Goal: Information Seeking & Learning: Check status

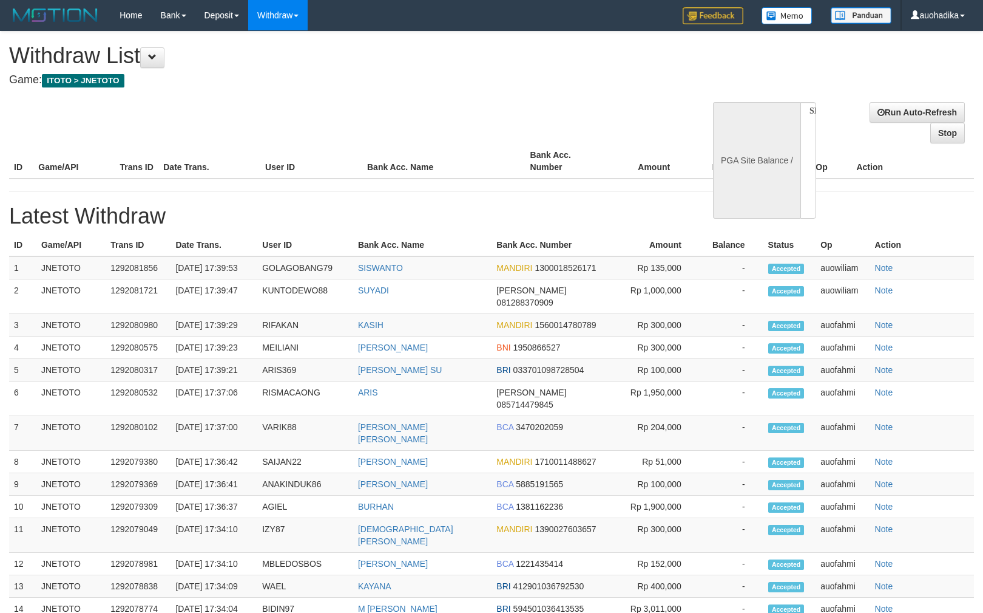
select select
select select "**"
select select
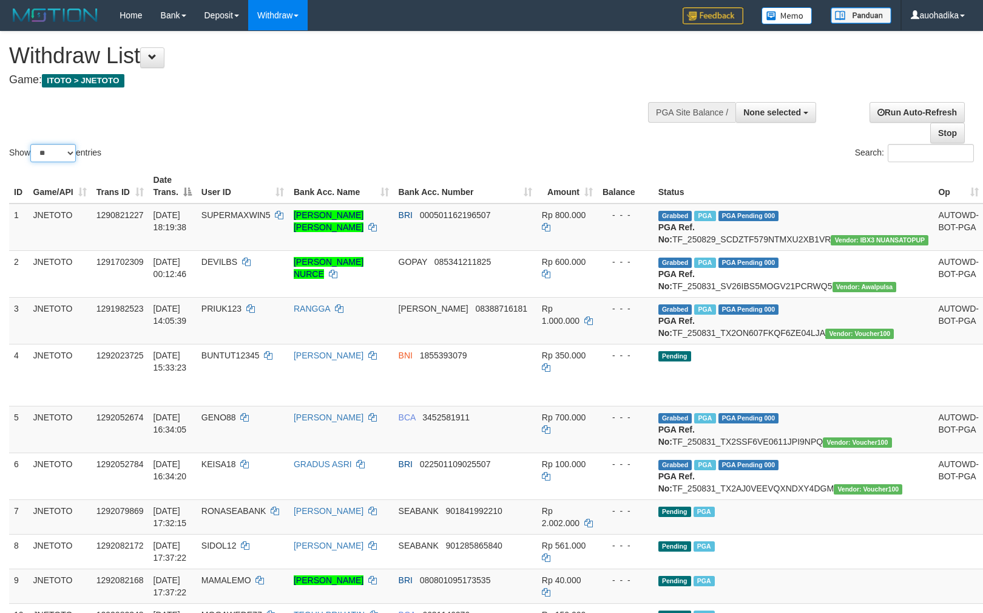
drag, startPoint x: 61, startPoint y: 151, endPoint x: 64, endPoint y: 158, distance: 7.7
click at [61, 151] on select "** ** ** ***" at bounding box center [53, 153] width 46 height 18
select select "***"
click at [32, 144] on select "** ** ** ***" at bounding box center [53, 153] width 46 height 18
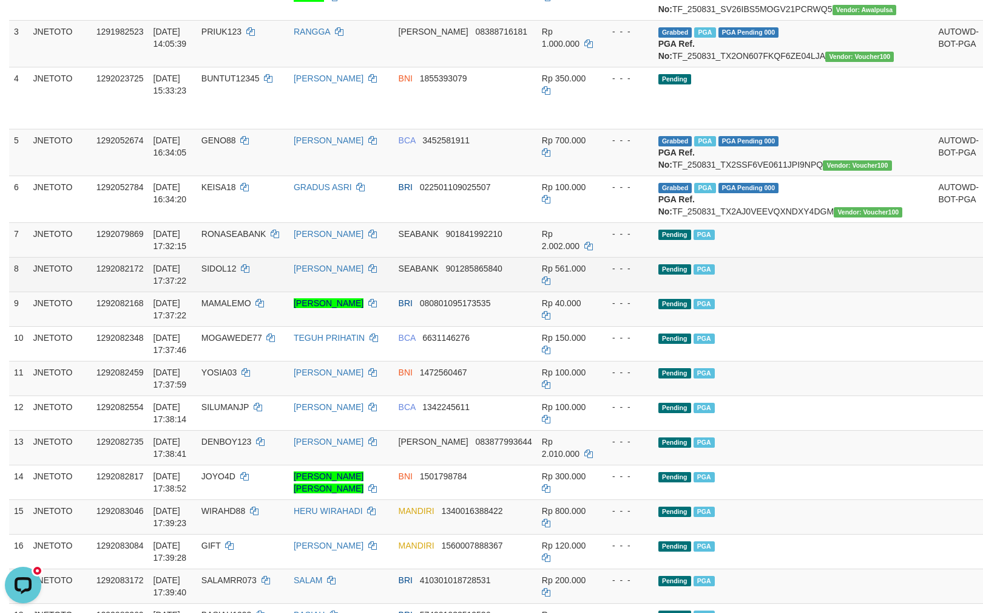
scroll to position [216, 0]
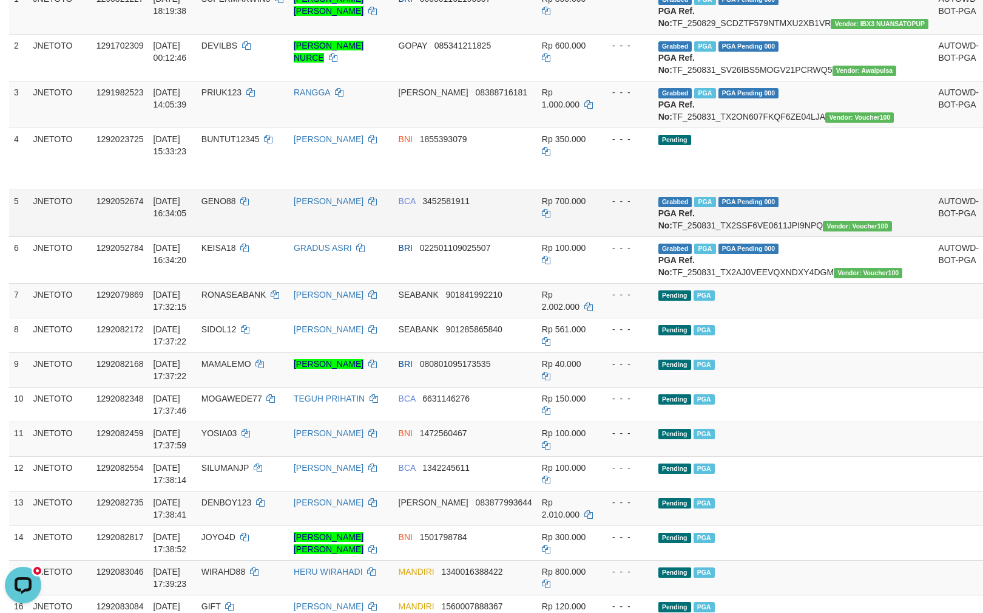
click at [236, 206] on span "GENO88" at bounding box center [219, 201] width 35 height 10
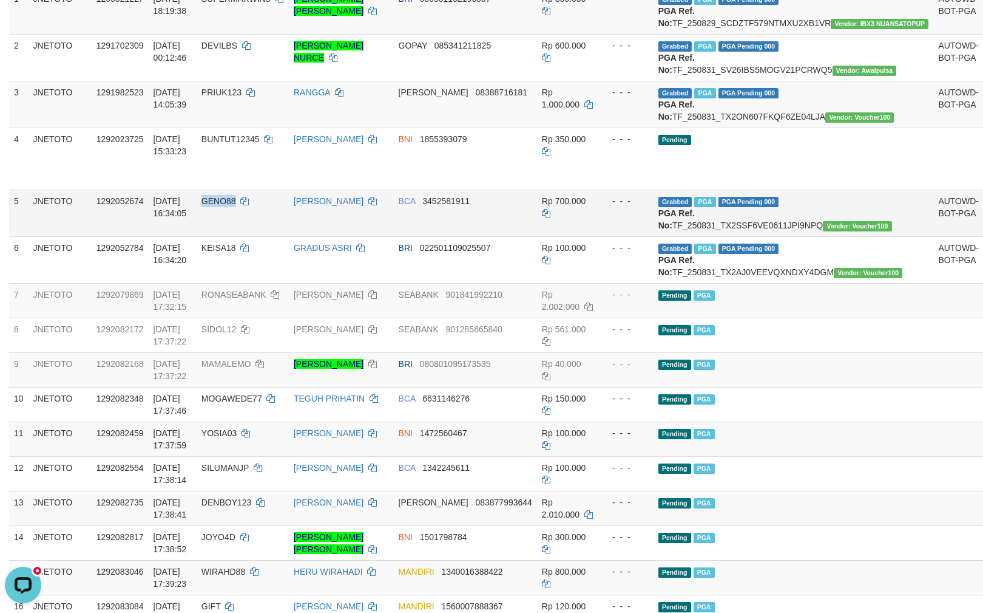
drag, startPoint x: 250, startPoint y: 229, endPoint x: 233, endPoint y: 227, distance: 17.1
click at [233, 227] on td "GENO88" at bounding box center [243, 212] width 92 height 47
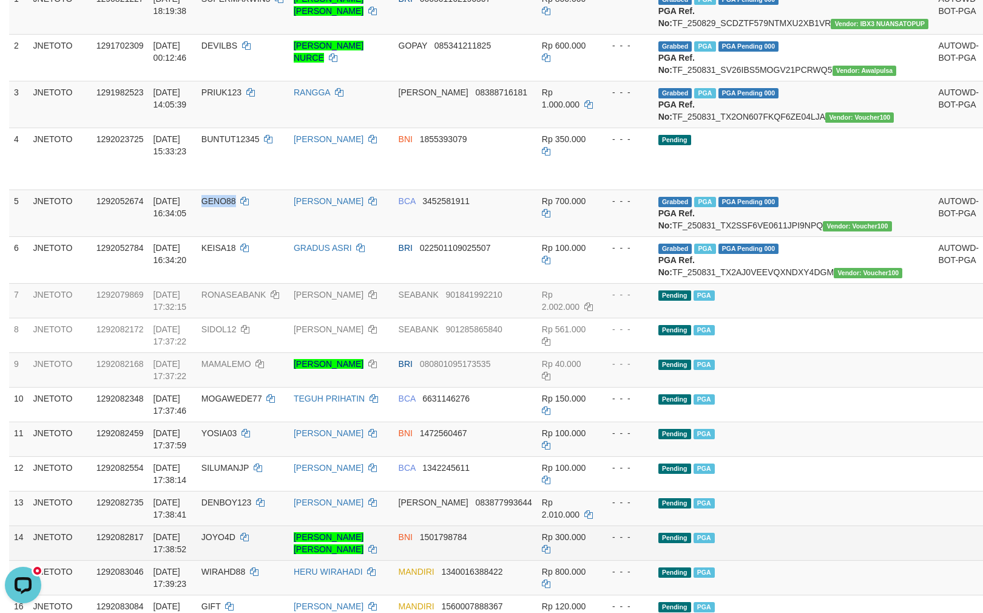
copy span "GENO88"
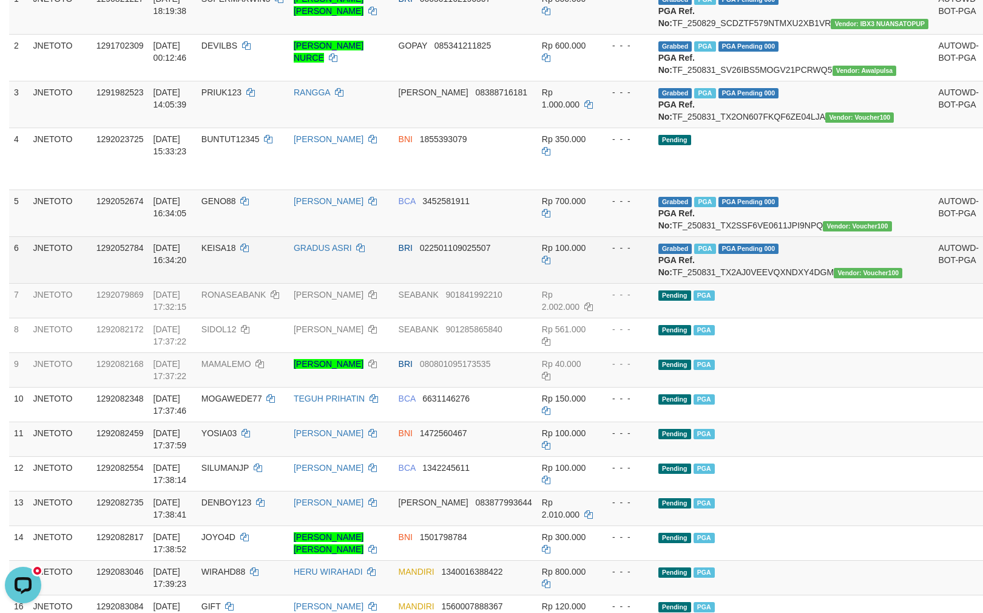
click at [236, 253] on span "KEISA18" at bounding box center [219, 248] width 35 height 10
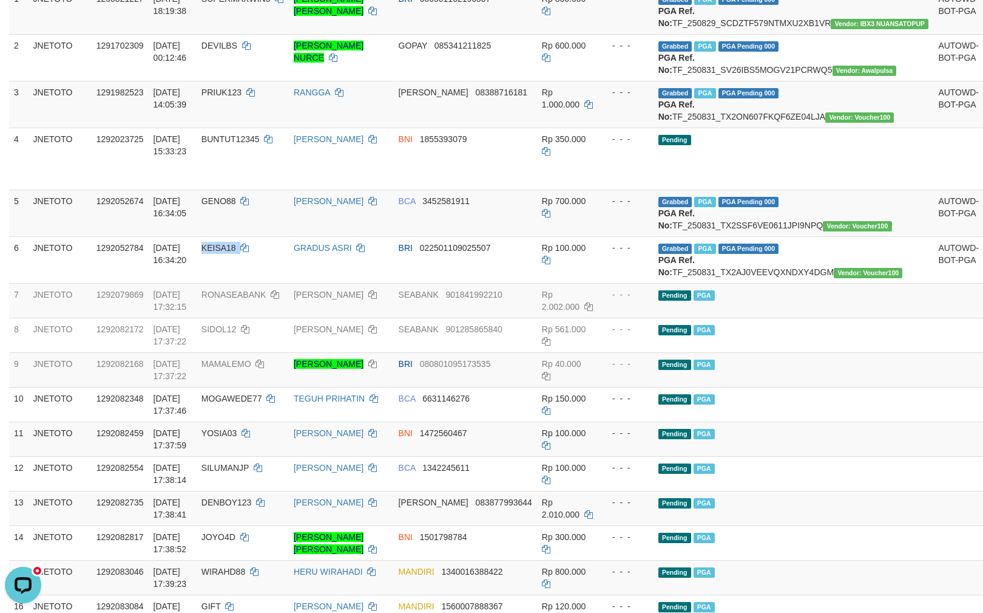
copy td "KEISA18"
click at [236, 206] on span "GENO88" at bounding box center [219, 201] width 35 height 10
copy span "GENO88"
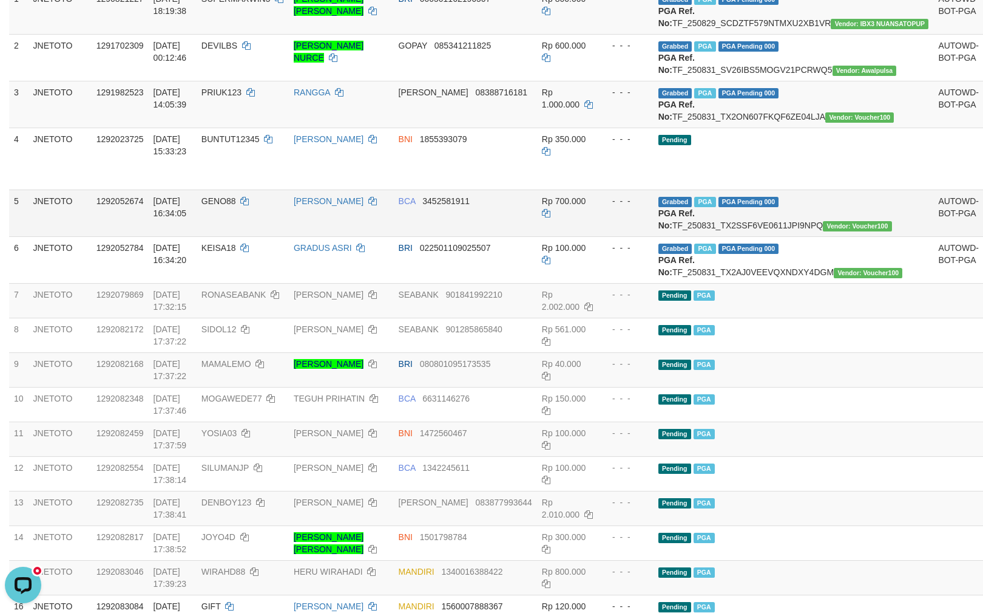
click at [766, 236] on td "Grabbed PGA PGA Pending 000 {"status":"000","data":{"unique_id":"615-1292052674…" at bounding box center [794, 212] width 280 height 47
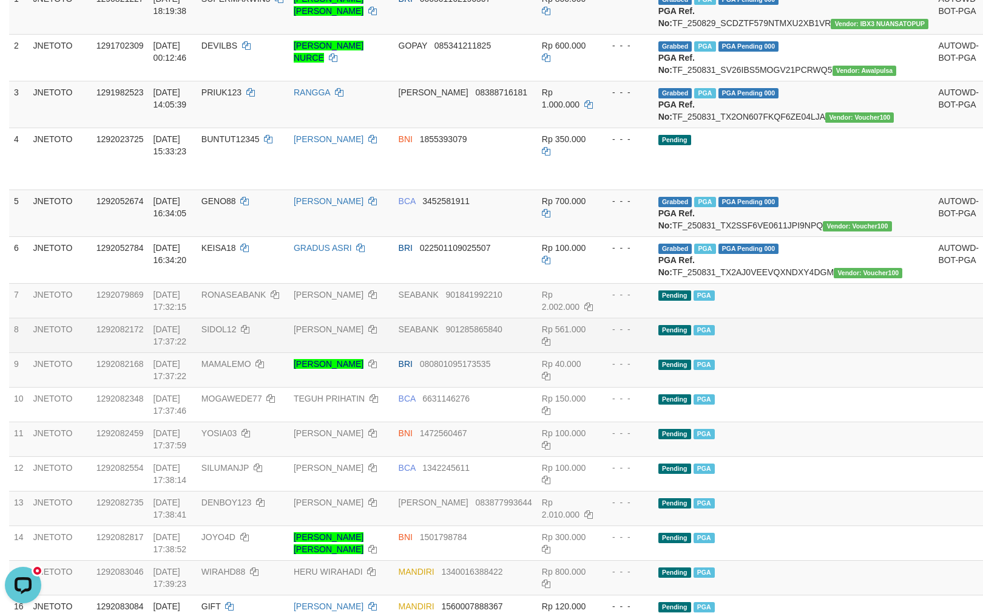
copy td "TF_250831_TX2SSF6VE0611JPI9NPQ"
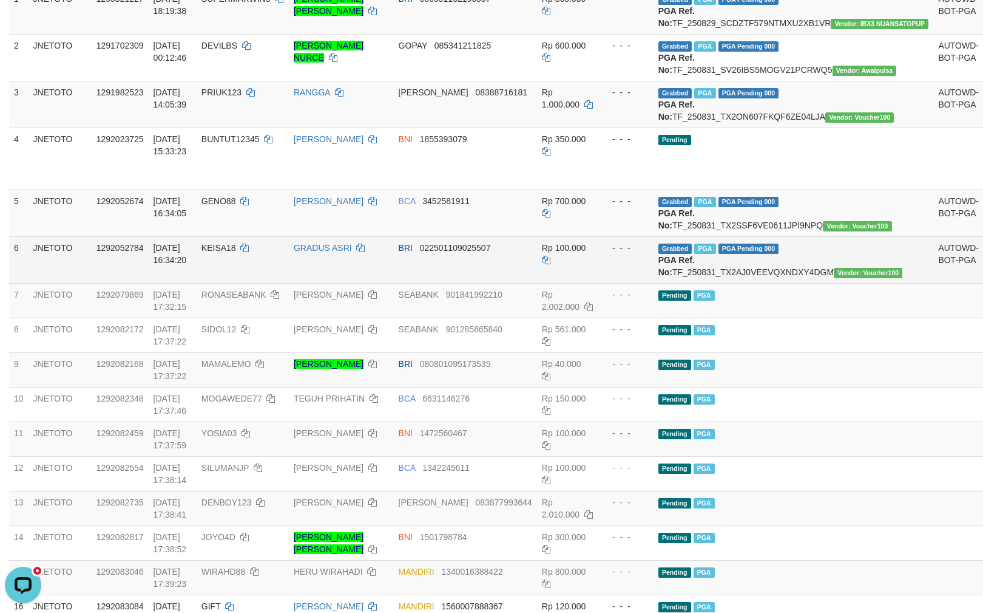
click at [812, 283] on td "Grabbed PGA PGA Pending 000 {"status":"000","data":{"unique_id":"615-1292052784…" at bounding box center [794, 259] width 280 height 47
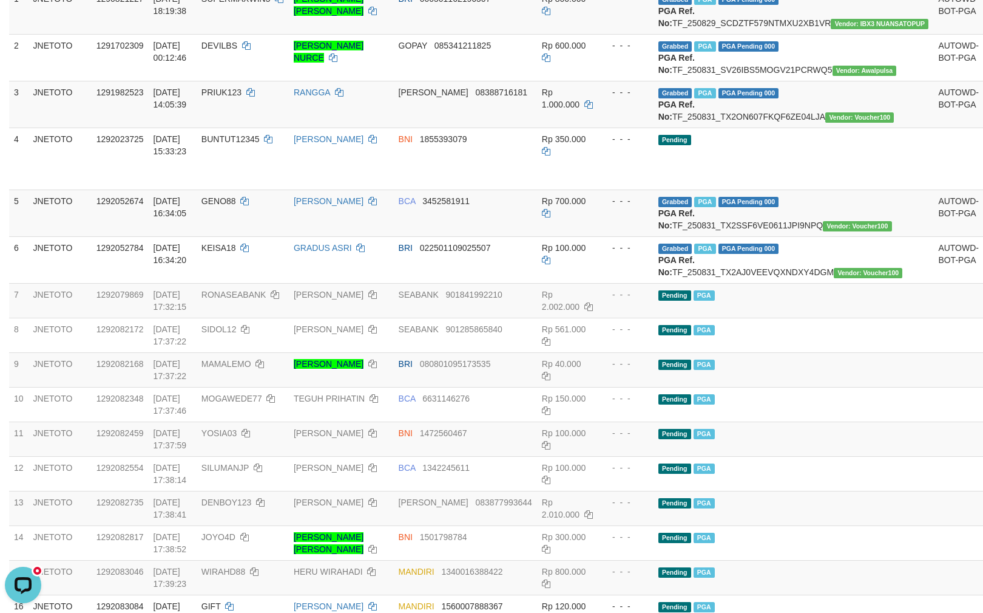
copy td "TF_250831_TX2AJ0VEEVQXNDXY4DGM"
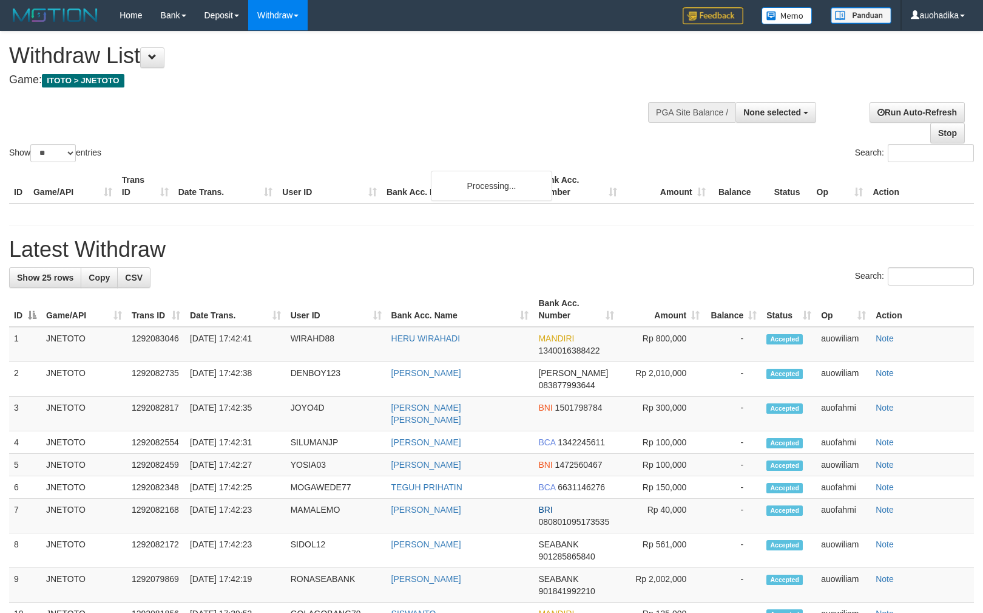
select select
select select "**"
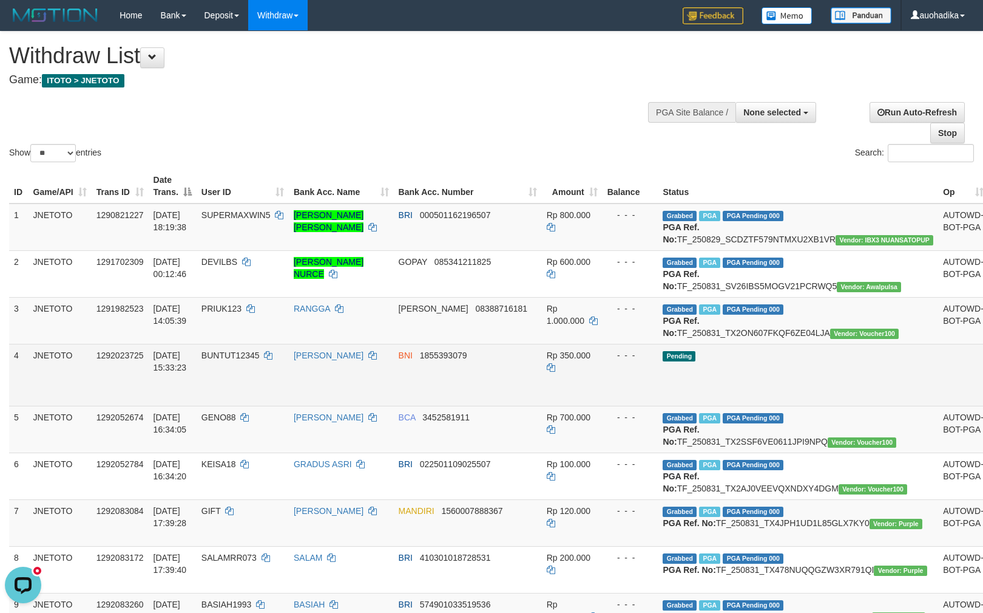
click at [248, 360] on span "BUNTUT12345" at bounding box center [231, 355] width 58 height 10
click at [251, 360] on span "BUNTUT12345" at bounding box center [231, 355] width 58 height 10
click at [246, 360] on span "BUNTUT12345" at bounding box center [231, 355] width 58 height 10
copy span "BUNTUT12345"
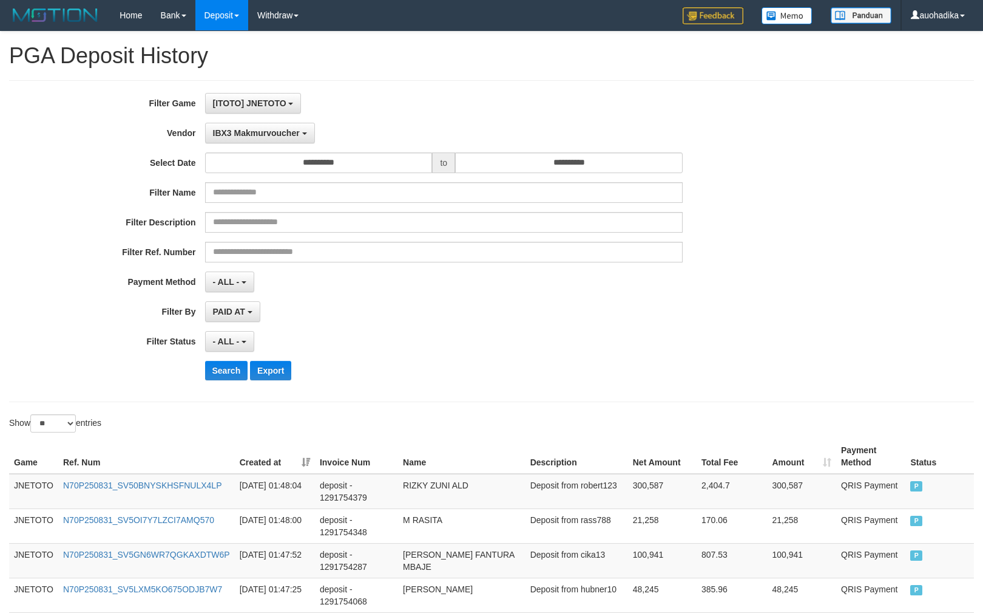
select select "**********"
select select "**"
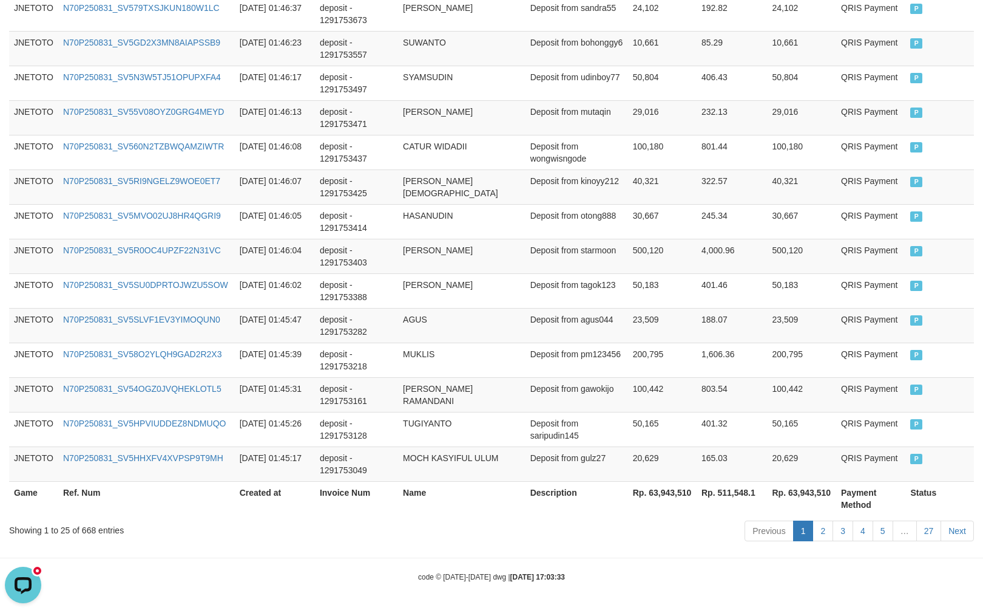
scroll to position [10, 0]
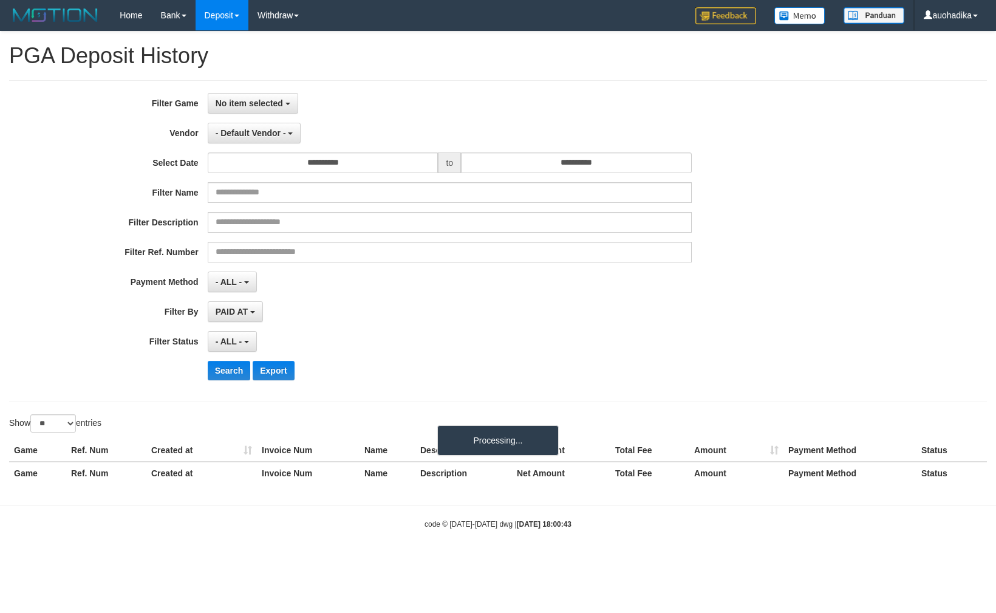
select select
select select "**"
select select
select select "**"
drag, startPoint x: 270, startPoint y: 98, endPoint x: 266, endPoint y: 106, distance: 8.7
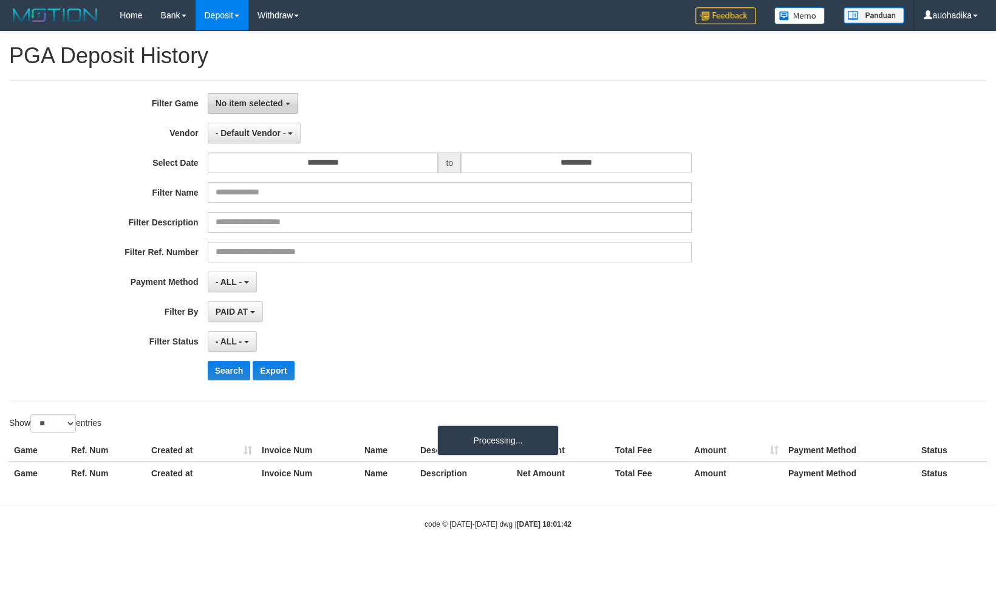
click at [268, 98] on span "No item selected" at bounding box center [249, 103] width 67 height 10
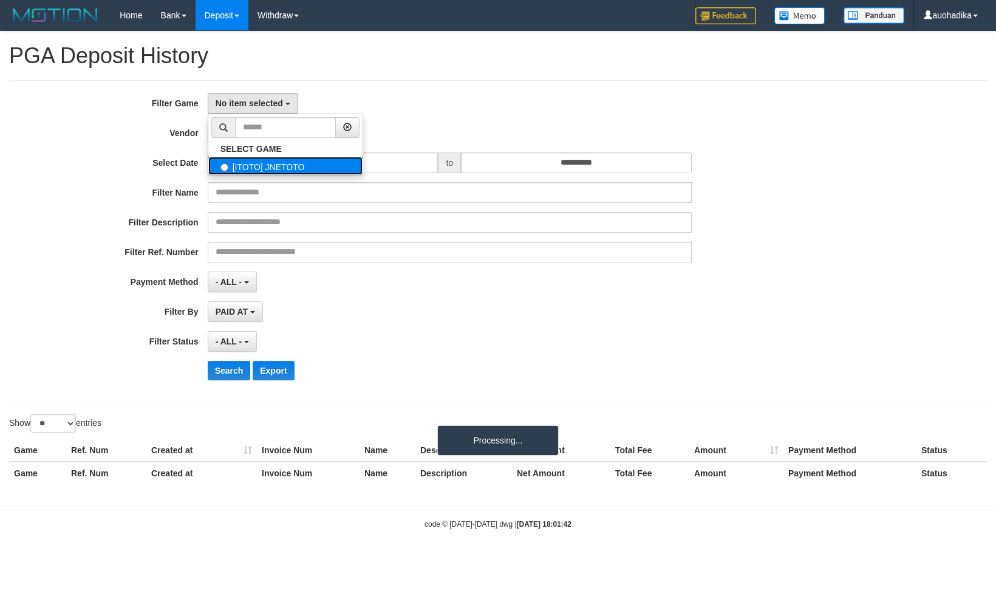
click at [263, 165] on label "[ITOTO] JNETOTO" at bounding box center [285, 166] width 154 height 18
select select "***"
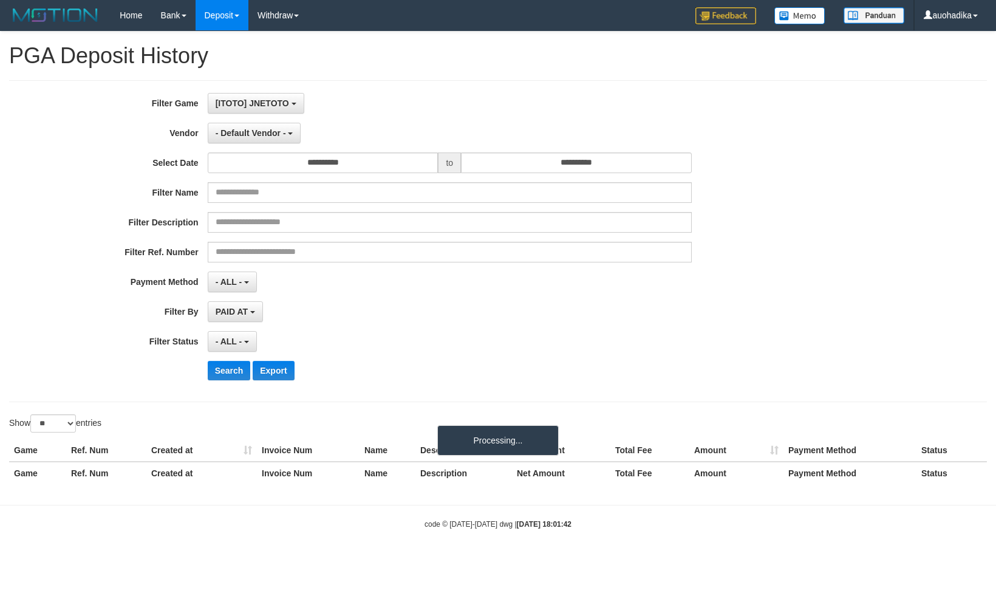
scroll to position [10, 0]
click at [265, 148] on div "**********" at bounding box center [415, 241] width 830 height 296
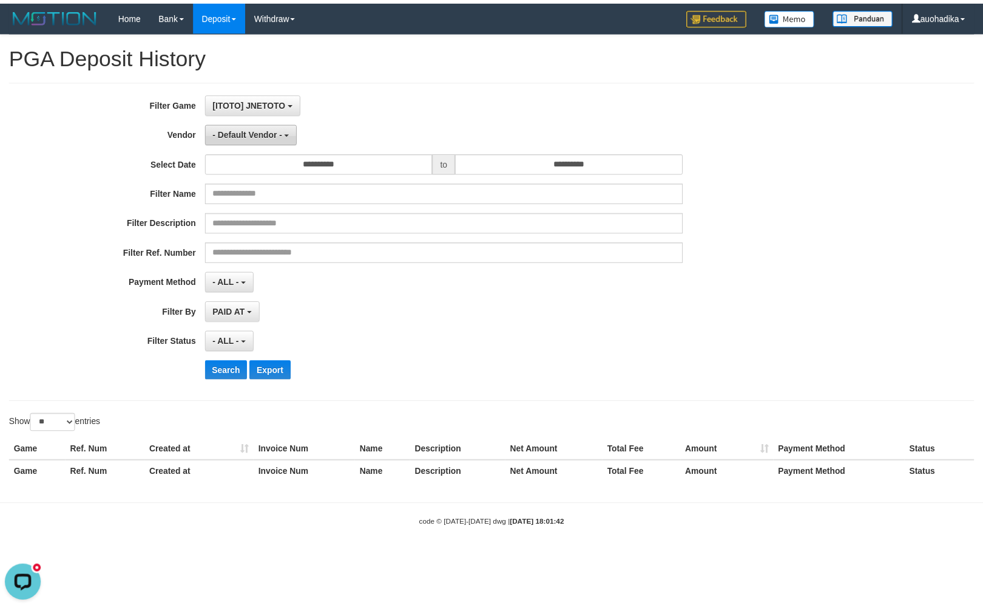
scroll to position [0, 0]
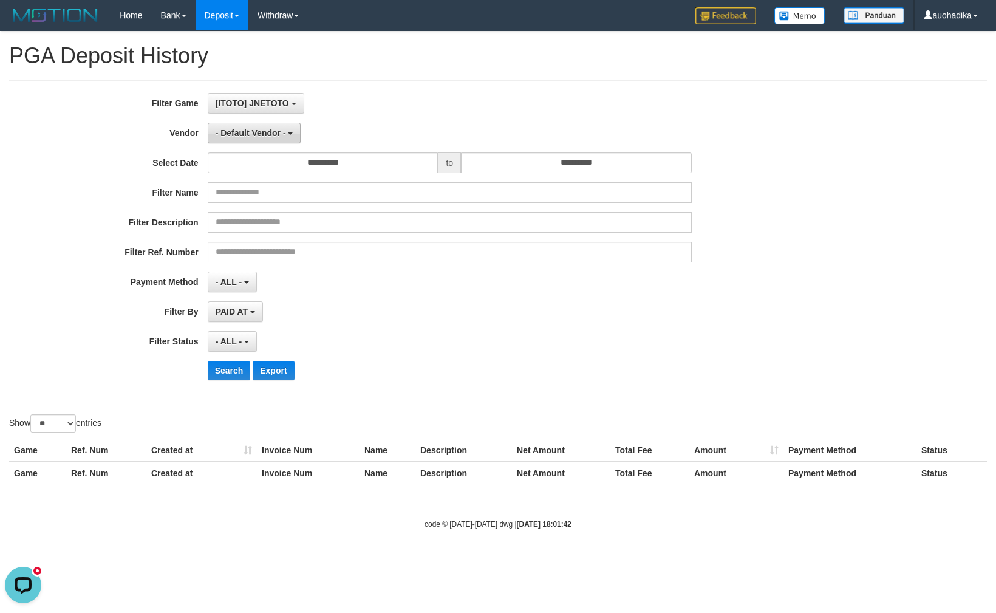
click at [260, 132] on span "- Default Vendor -" at bounding box center [251, 133] width 70 height 10
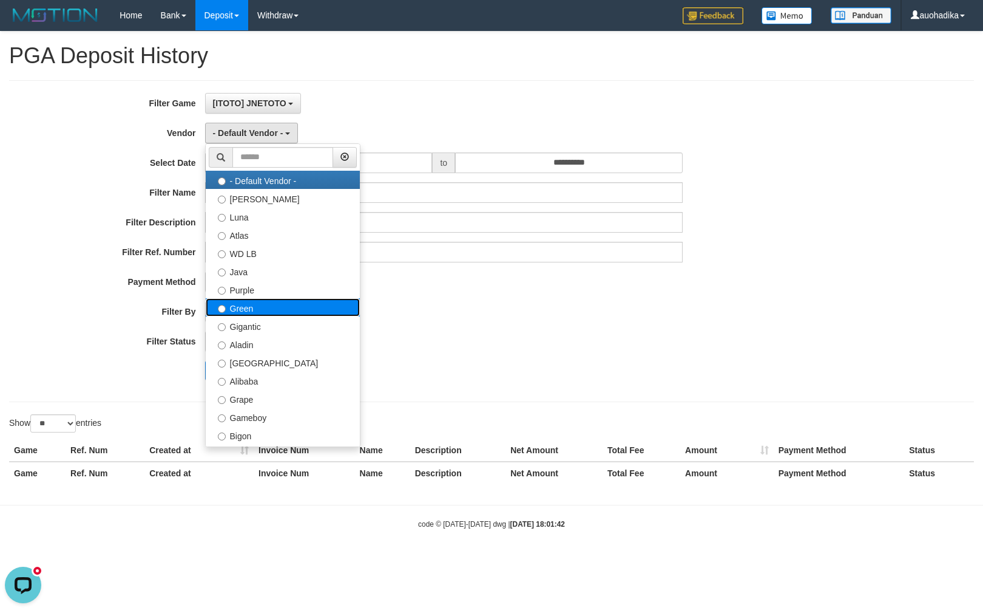
click at [279, 314] on label "Green" at bounding box center [283, 307] width 154 height 18
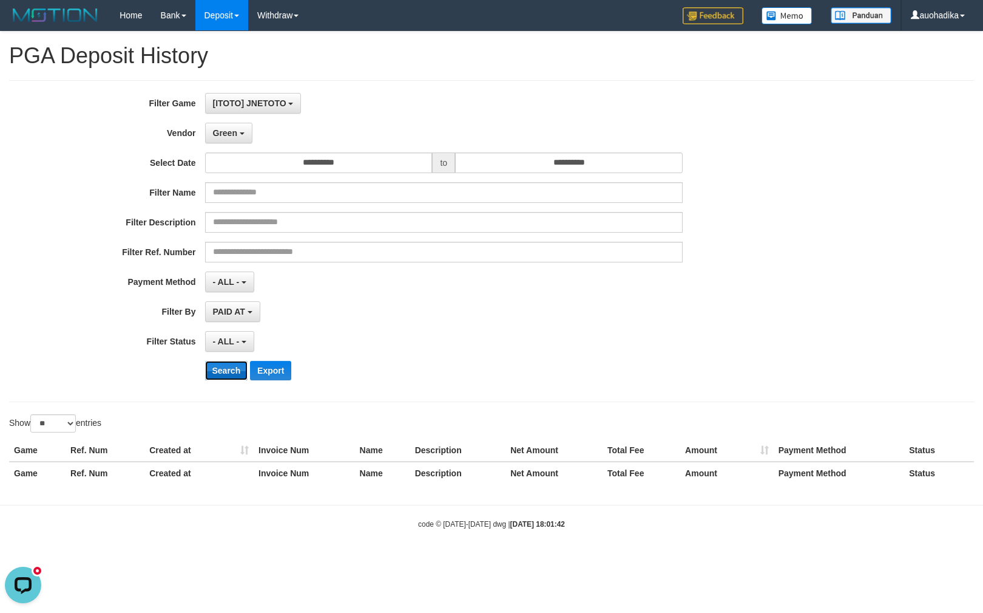
click at [219, 367] on button "Search" at bounding box center [226, 370] width 43 height 19
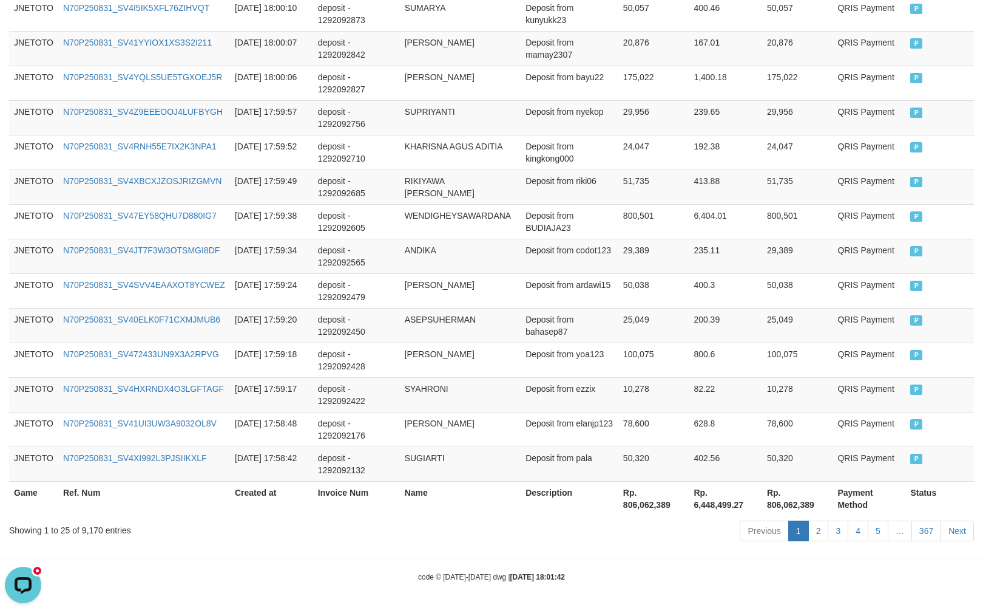
scroll to position [865, 0]
click at [91, 532] on div "Showing 1 to 25 of 9,170 entries" at bounding box center [205, 527] width 392 height 17
drag, startPoint x: 91, startPoint y: 532, endPoint x: 108, endPoint y: 531, distance: 17.0
click at [91, 531] on div "Showing 1 to 25 of 9,170 entries" at bounding box center [205, 527] width 392 height 17
copy div "9,170"
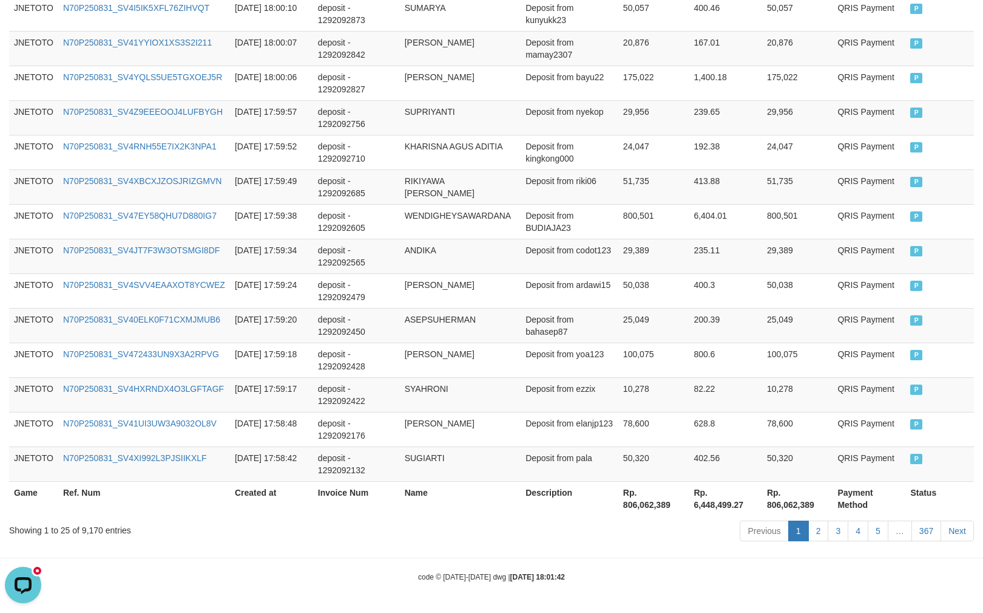
click at [658, 506] on th "Rp. 806,062,389" at bounding box center [654, 498] width 71 height 35
copy th "806,062,389"
drag, startPoint x: 751, startPoint y: 576, endPoint x: 766, endPoint y: 581, distance: 15.4
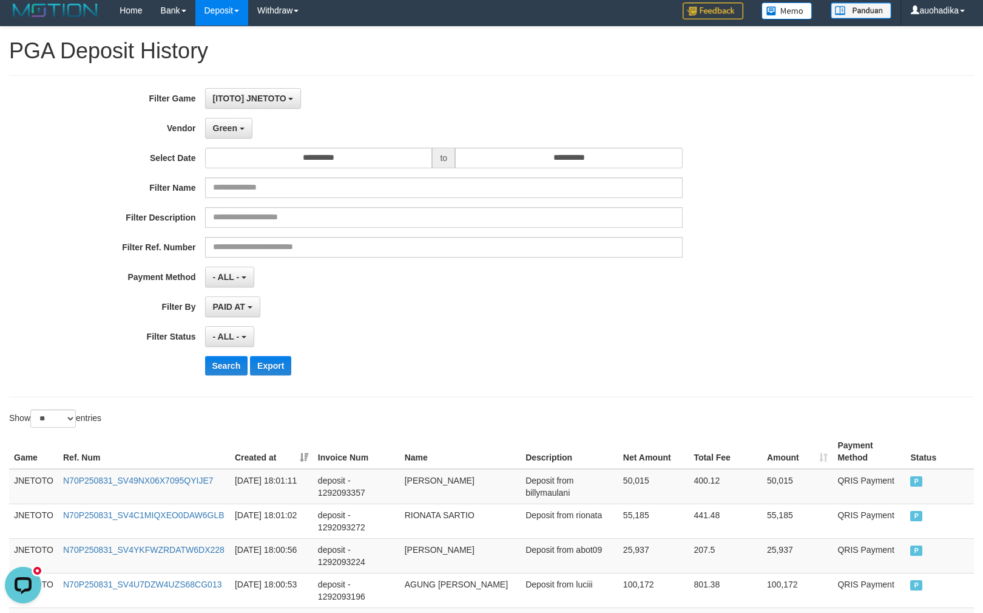
scroll to position [0, 0]
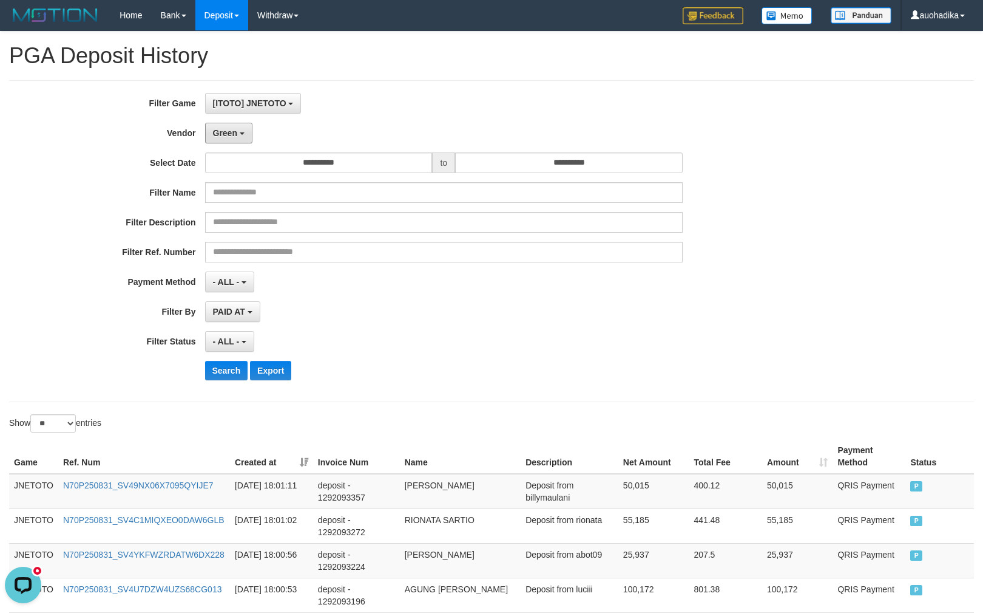
drag, startPoint x: 217, startPoint y: 123, endPoint x: 233, endPoint y: 146, distance: 28.0
click at [219, 123] on button "Green" at bounding box center [228, 133] width 47 height 21
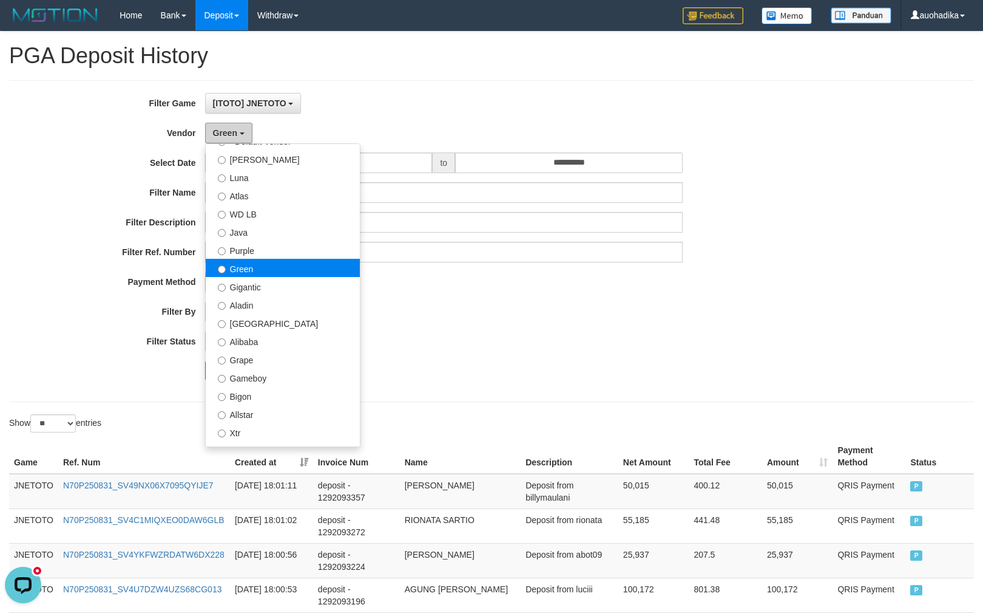
scroll to position [107, 0]
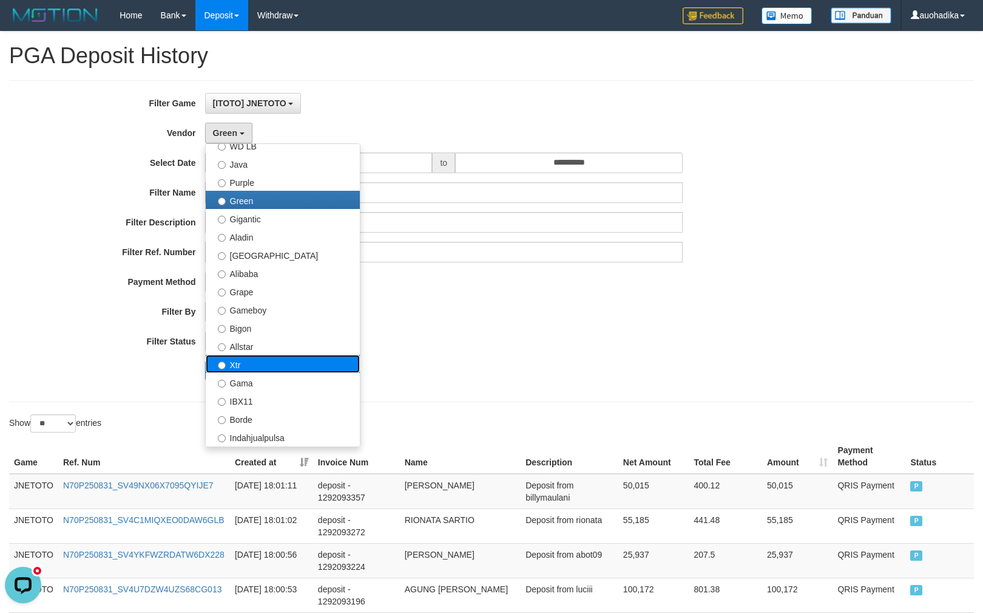
click at [292, 372] on label "Xtr" at bounding box center [283, 364] width 154 height 18
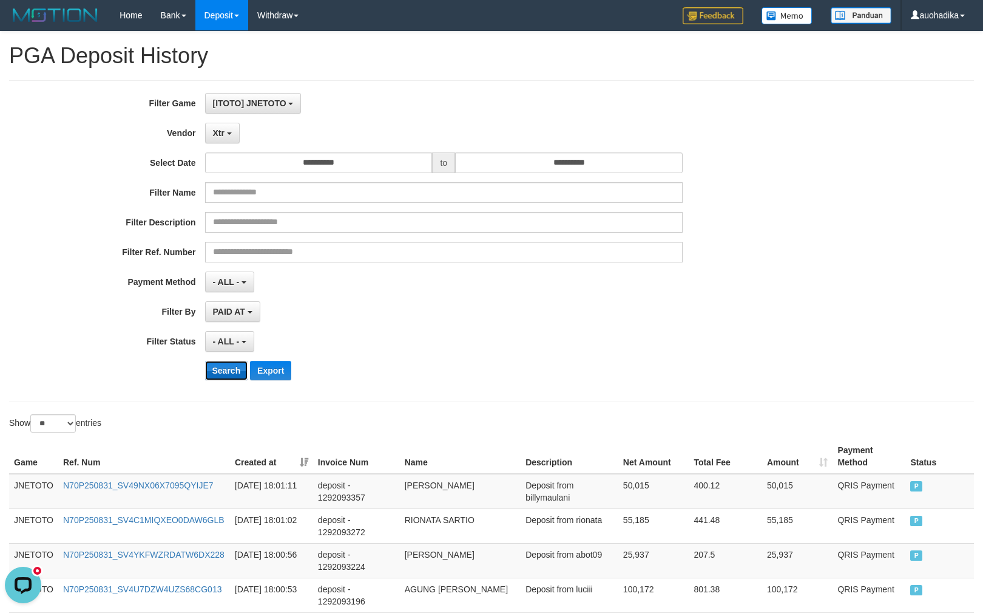
click at [224, 379] on button "Search" at bounding box center [226, 370] width 43 height 19
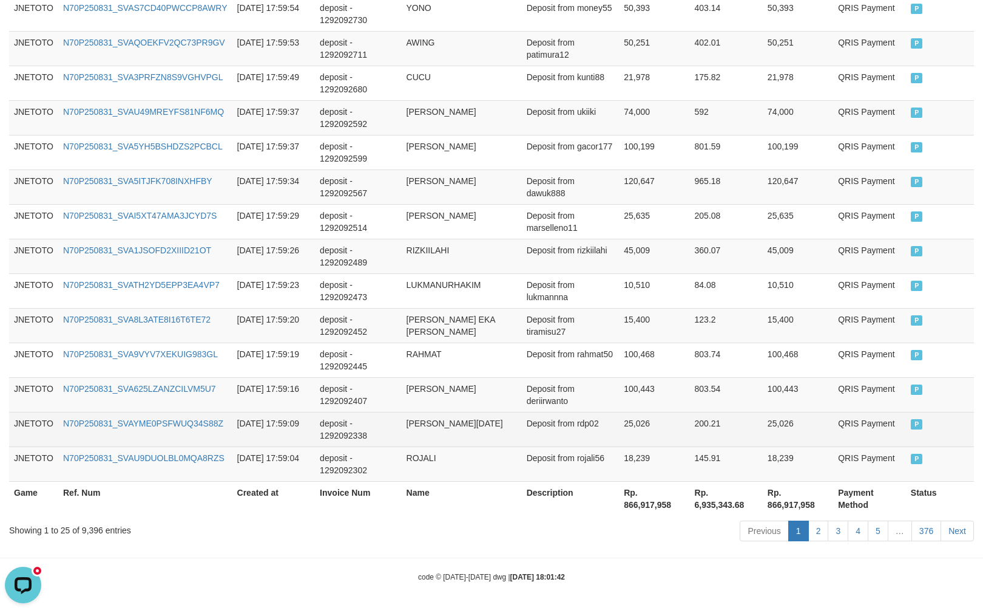
scroll to position [865, 0]
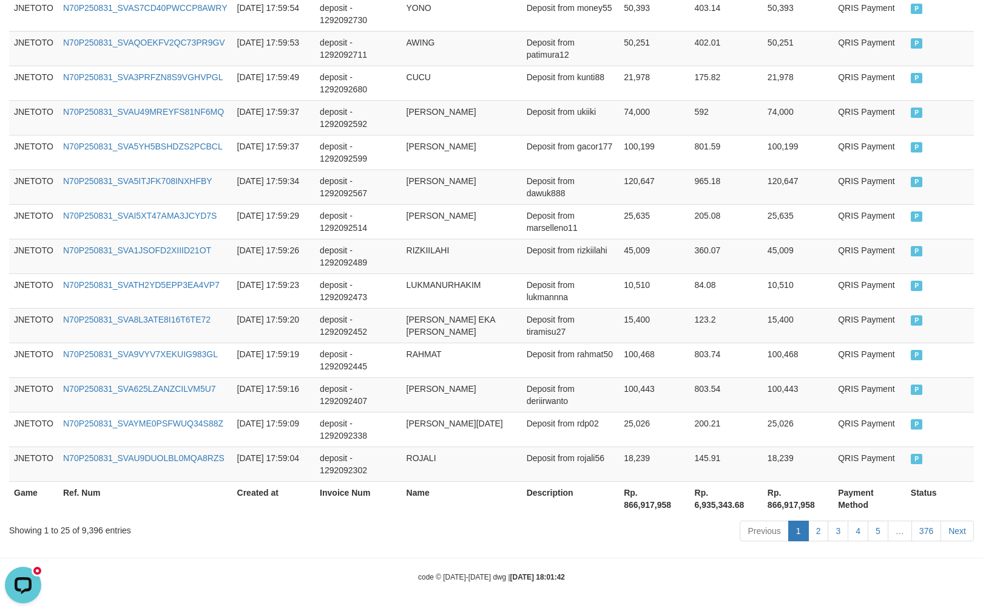
click at [95, 530] on div "Showing 1 to 25 of 9,396 entries" at bounding box center [205, 527] width 392 height 17
copy div "9,396"
click at [659, 508] on th "Rp. 866,917,958" at bounding box center [654, 498] width 70 height 35
click at [658, 503] on th "Rp. 866,917,958" at bounding box center [654, 498] width 70 height 35
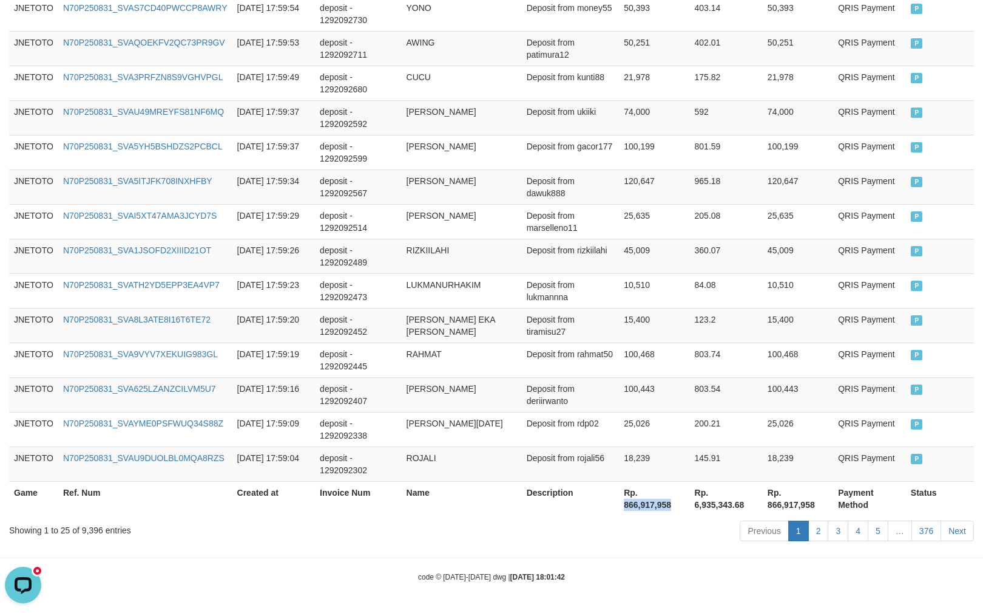
click at [658, 503] on th "Rp. 866,917,958" at bounding box center [654, 498] width 70 height 35
copy th "866,917,958"
click at [897, 581] on div "code © [DATE]-[DATE] dwg | [DATE] 18:01:42" at bounding box center [491, 576] width 983 height 12
drag, startPoint x: 458, startPoint y: 328, endPoint x: 445, endPoint y: 308, distance: 23.2
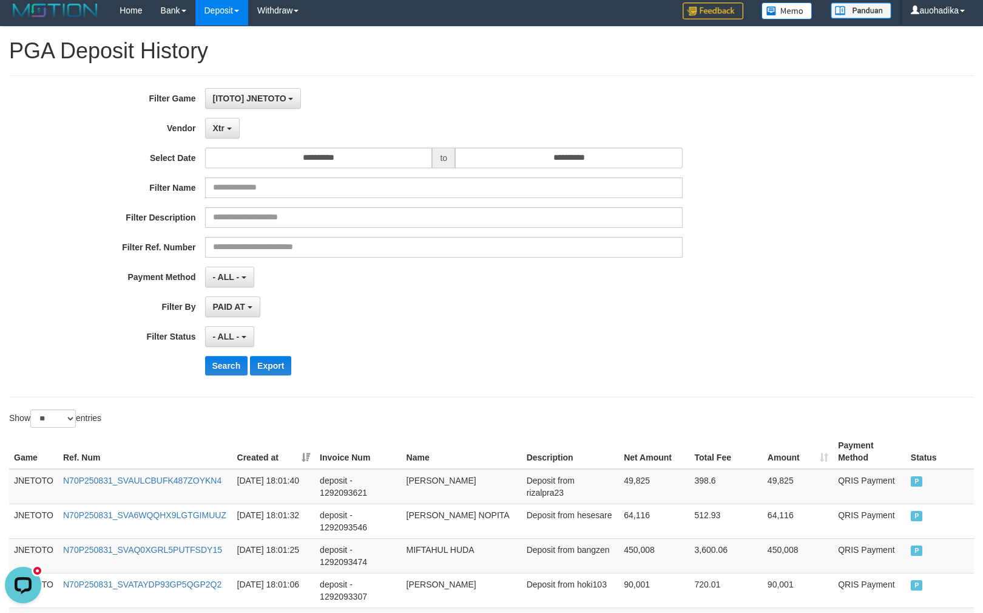
scroll to position [0, 0]
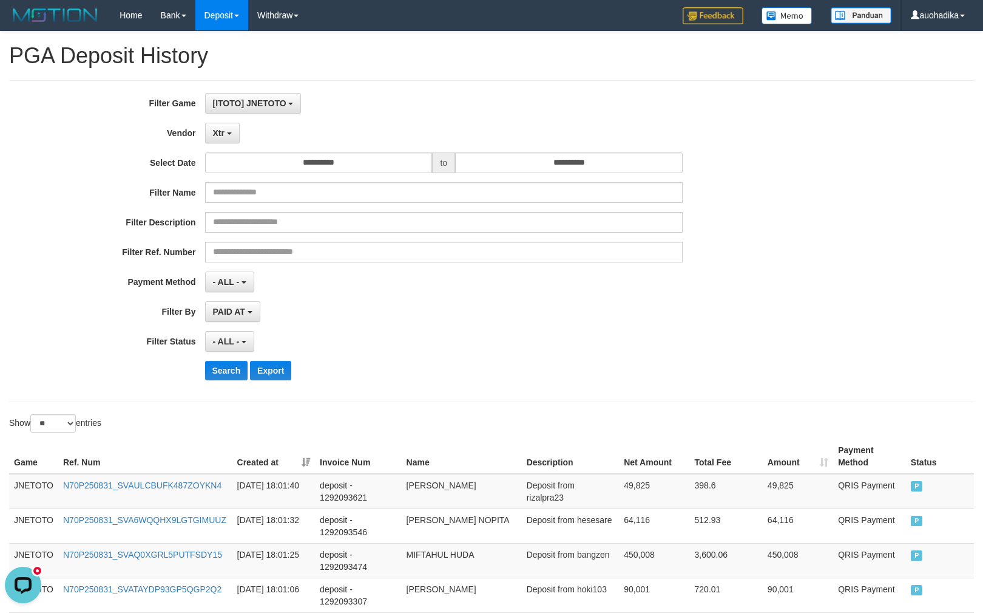
click at [241, 151] on div "**********" at bounding box center [410, 241] width 820 height 296
click at [232, 140] on button "Xtr" at bounding box center [222, 133] width 35 height 21
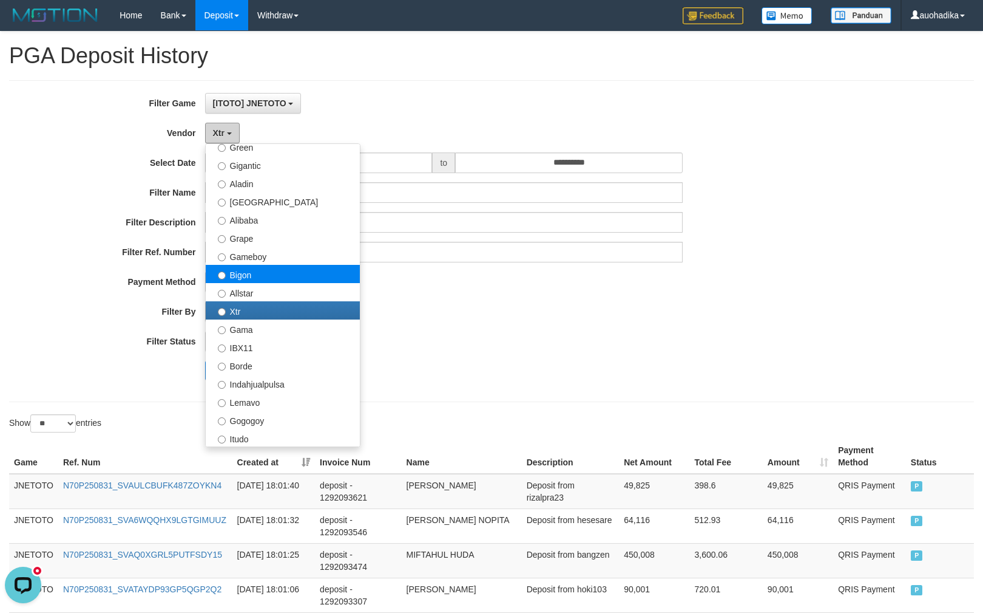
scroll to position [324, 0]
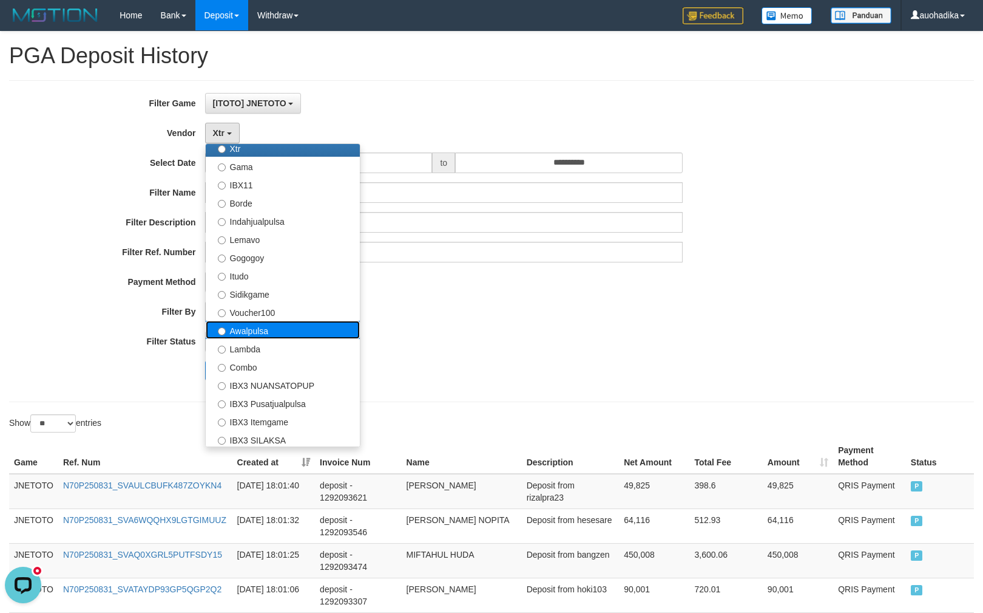
click at [296, 328] on label "Awalpulsa" at bounding box center [283, 330] width 154 height 18
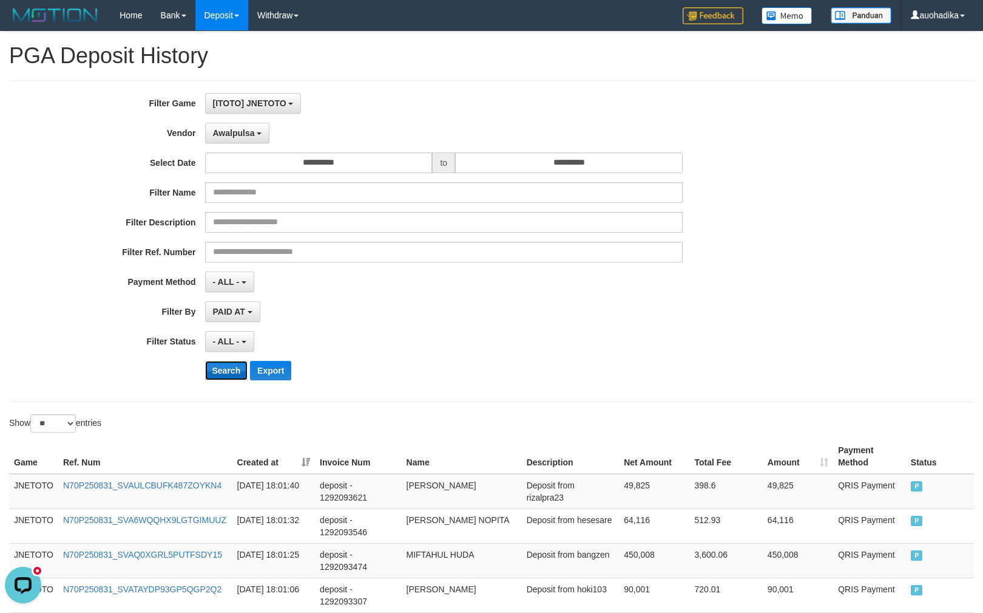
click at [226, 373] on button "Search" at bounding box center [226, 370] width 43 height 19
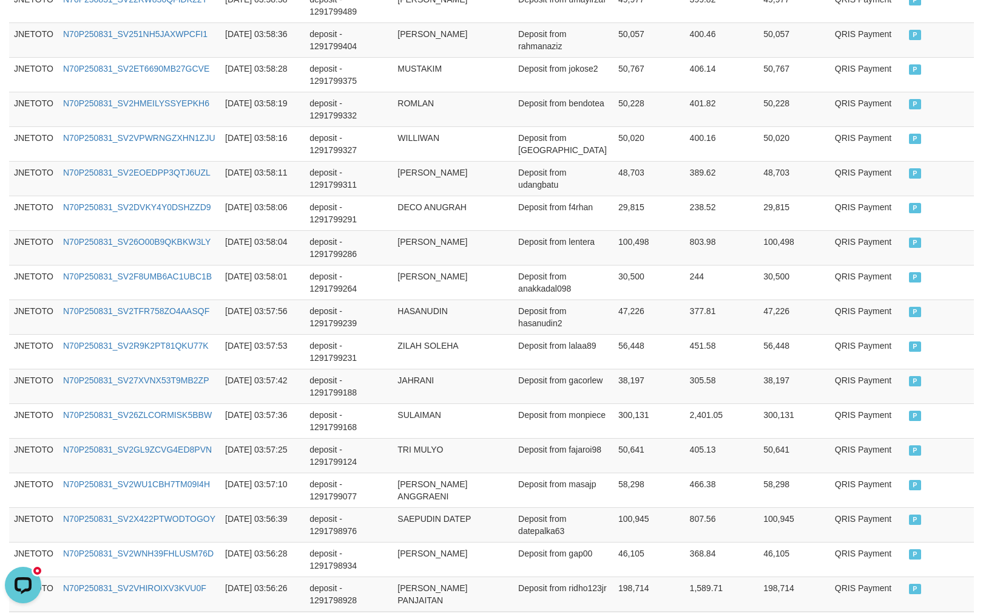
scroll to position [865, 0]
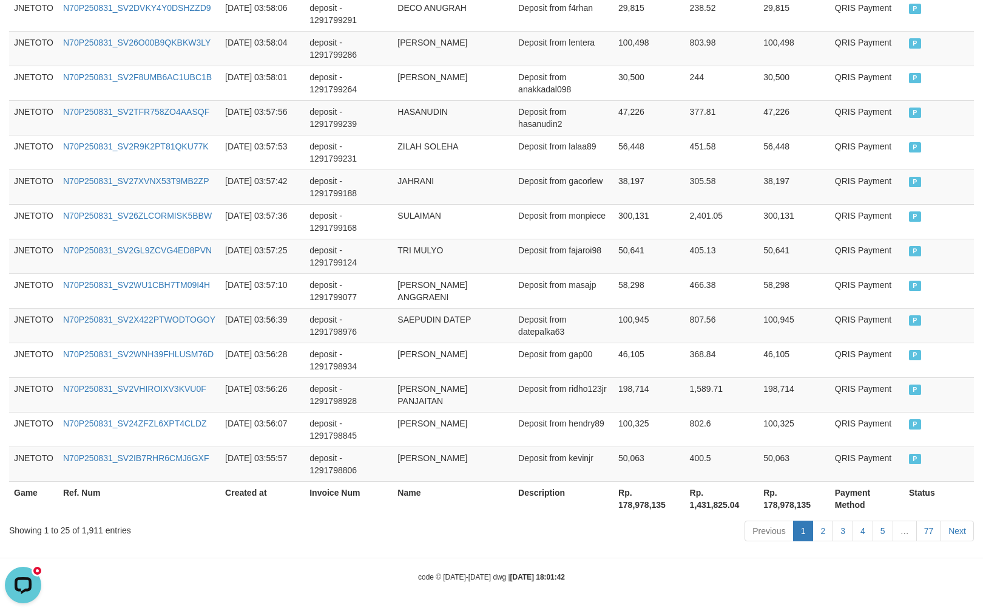
click at [93, 534] on div "Showing 1 to 25 of 1,911 entries" at bounding box center [205, 527] width 392 height 17
copy div "1,911"
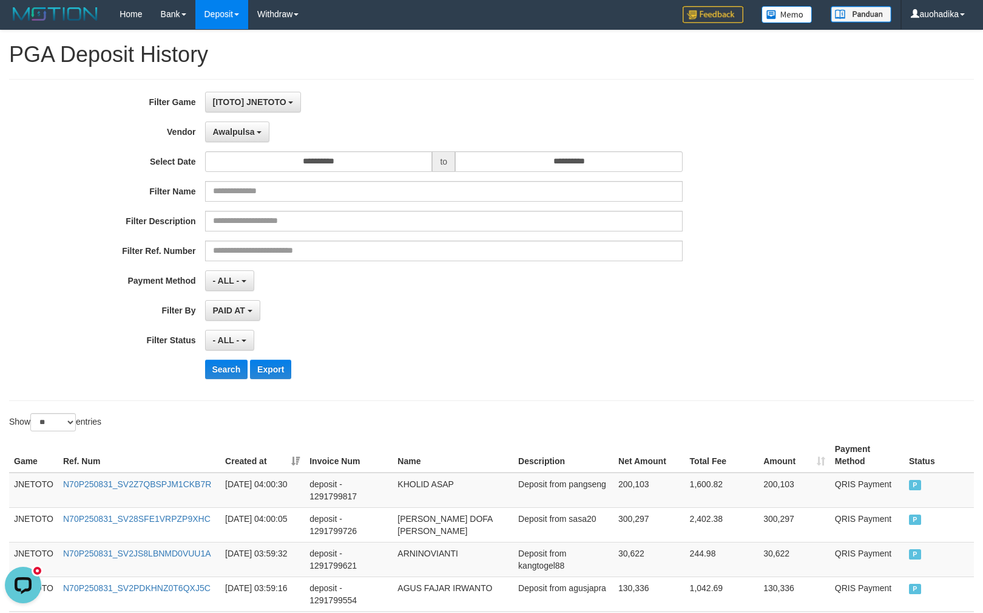
scroll to position [0, 0]
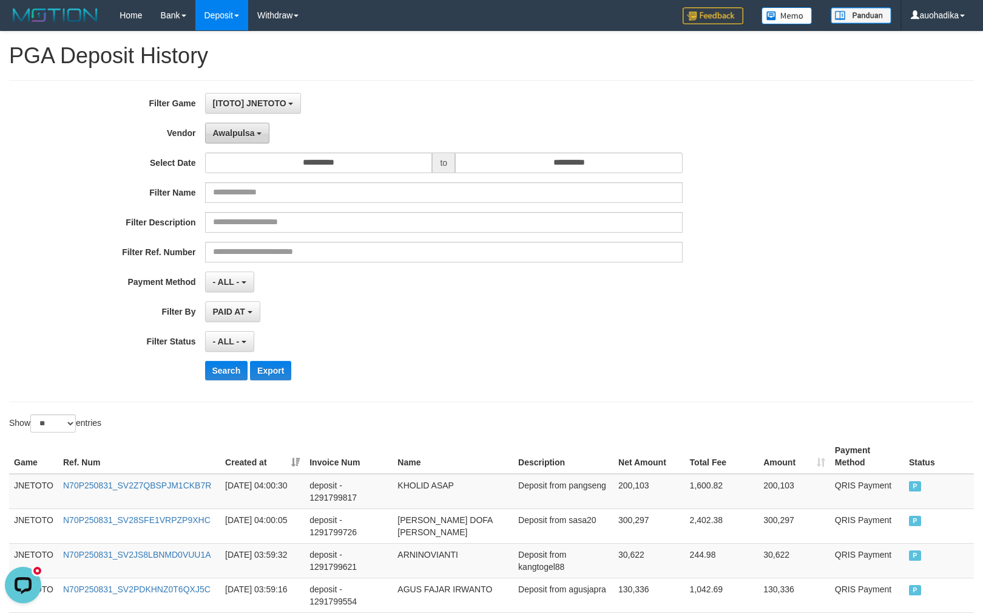
click at [248, 135] on span "Awalpulsa" at bounding box center [234, 133] width 42 height 10
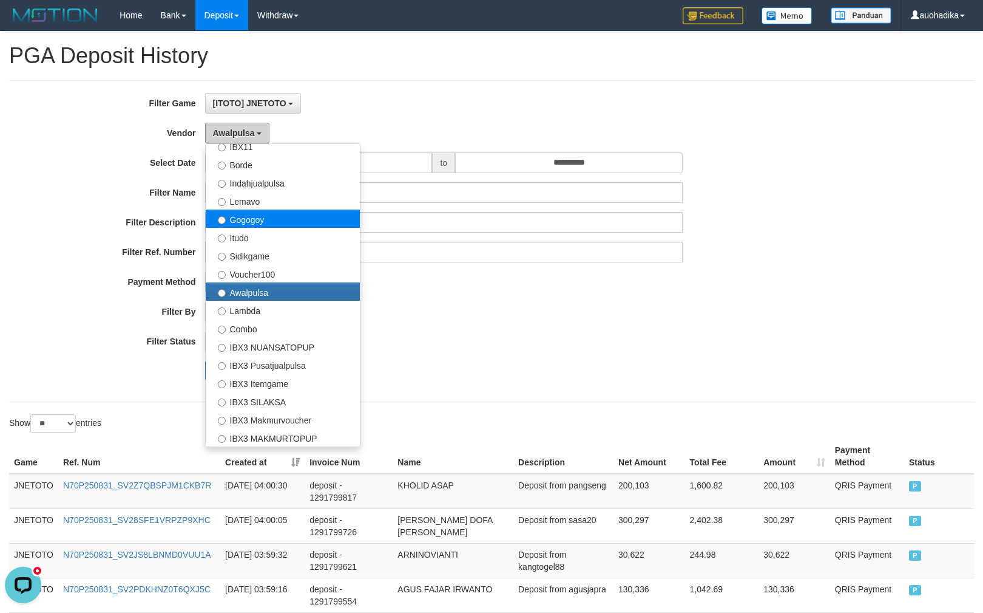
scroll to position [399, 0]
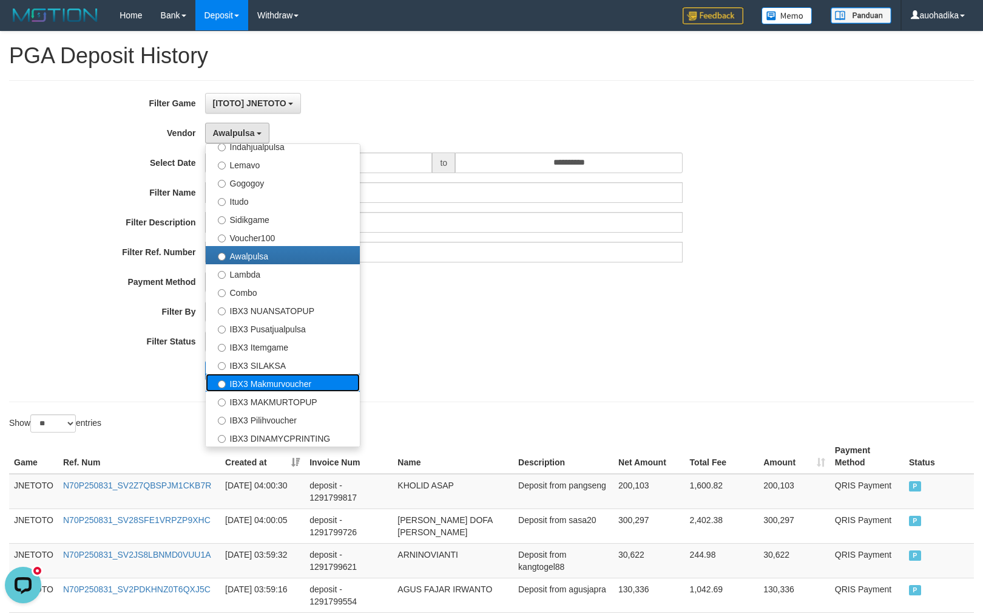
click at [314, 385] on label "IBX3 Makmurvoucher" at bounding box center [283, 382] width 154 height 18
select select "**********"
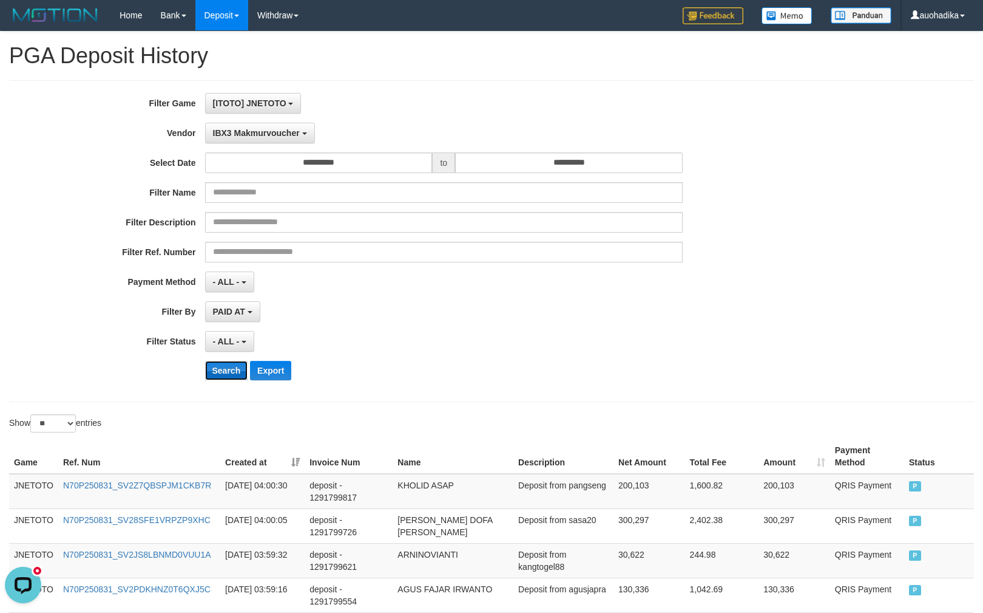
click at [226, 378] on button "Search" at bounding box center [226, 370] width 43 height 19
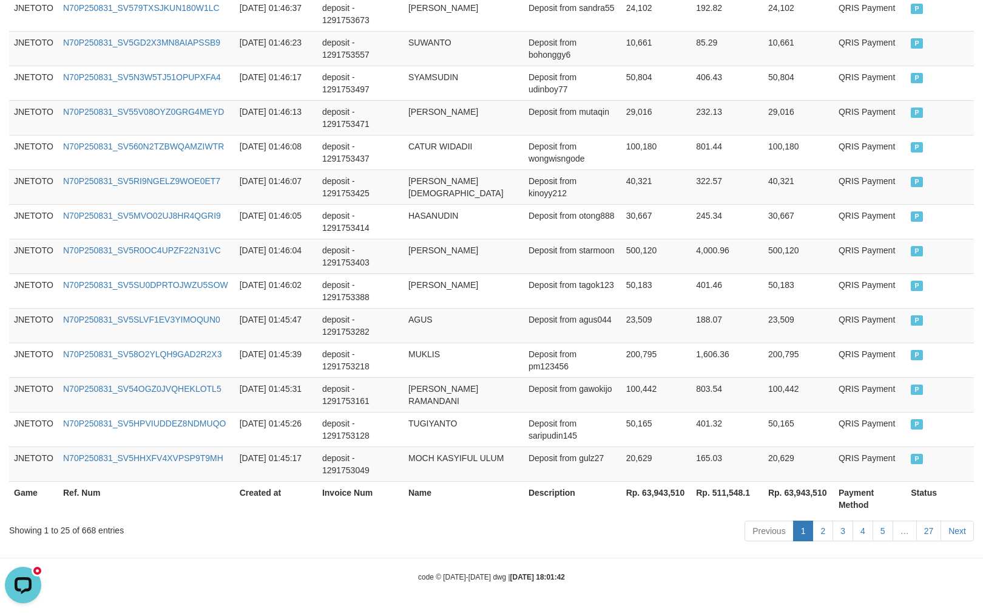
scroll to position [865, 0]
click at [85, 523] on div "Showing 1 to 25 of 668 entries" at bounding box center [205, 527] width 392 height 17
copy div "668"
